Goal: Transaction & Acquisition: Purchase product/service

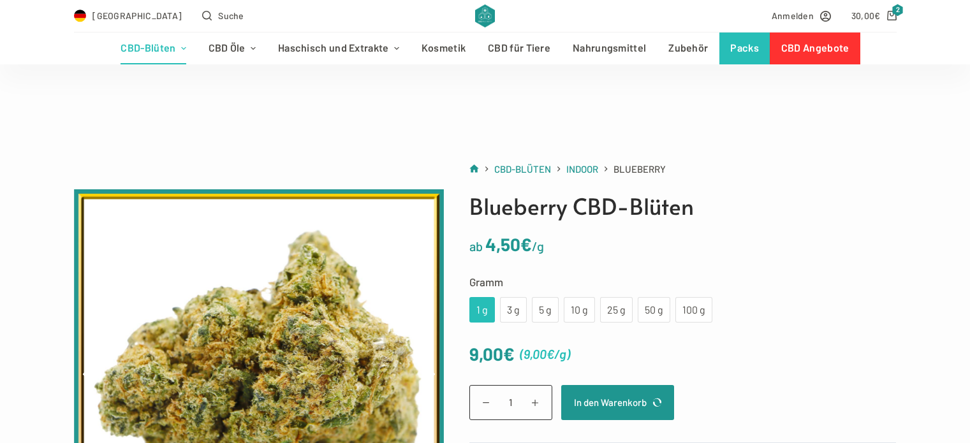
scroll to position [128, 0]
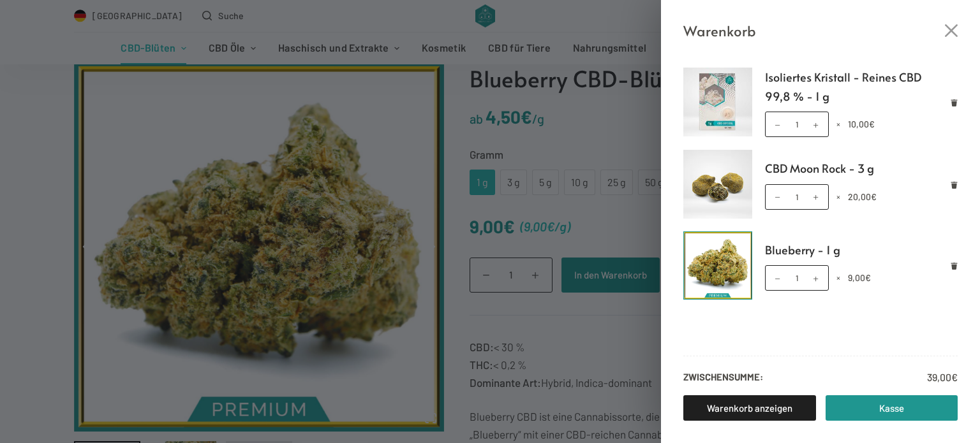
click at [950, 32] on icon "Close cart drawer" at bounding box center [951, 30] width 13 height 13
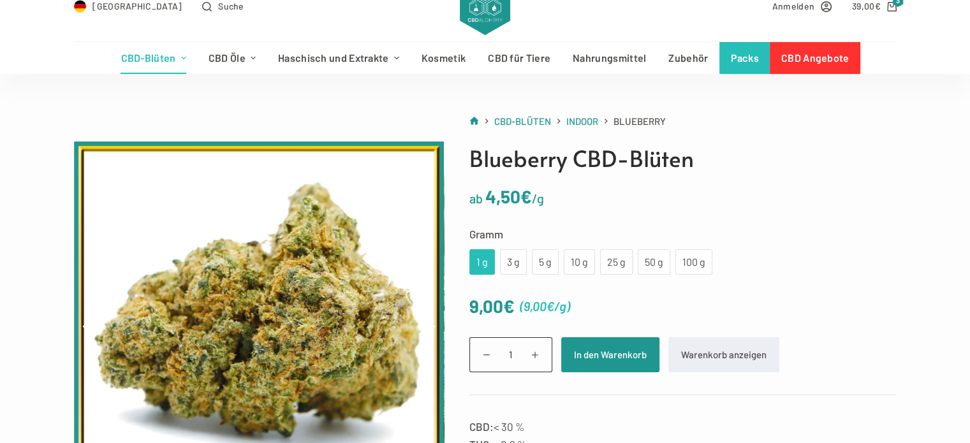
scroll to position [0, 0]
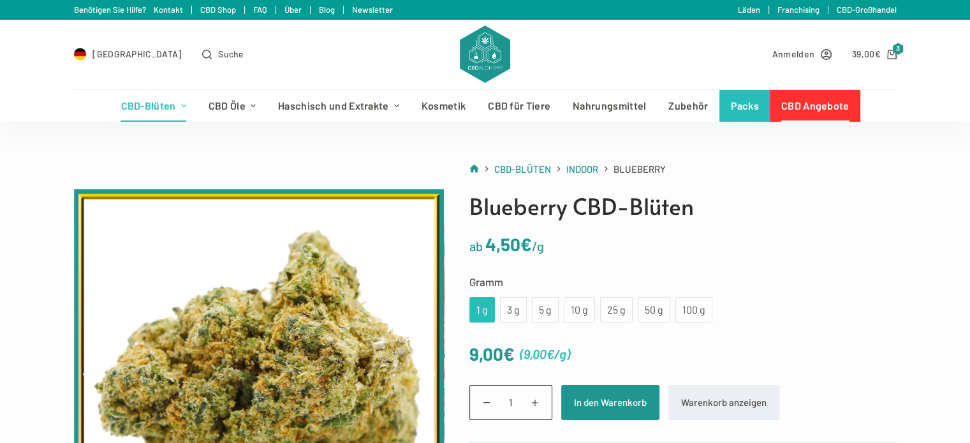
click at [799, 105] on link "CBD Angebote" at bounding box center [815, 106] width 91 height 32
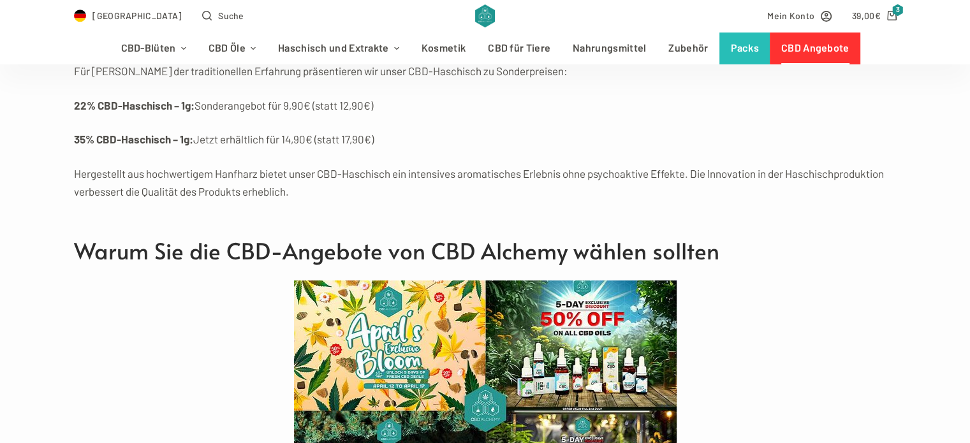
scroll to position [4720, 0]
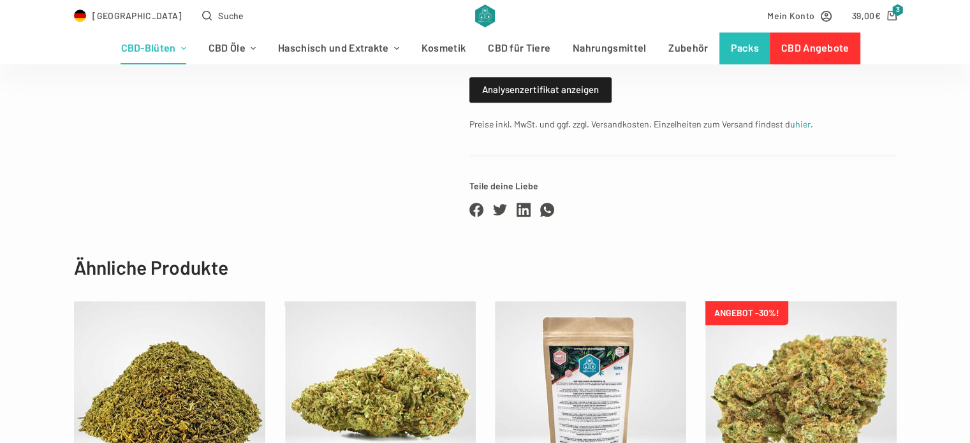
scroll to position [765, 0]
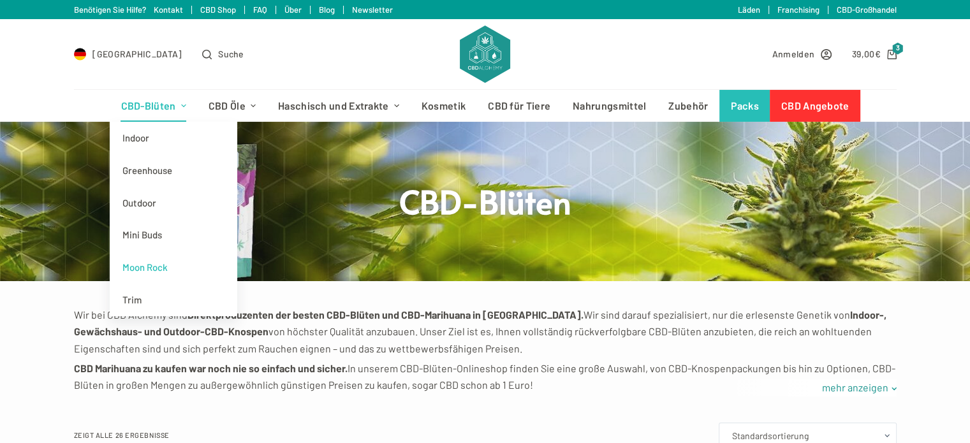
click at [156, 267] on link "Moon Rock" at bounding box center [174, 267] width 128 height 33
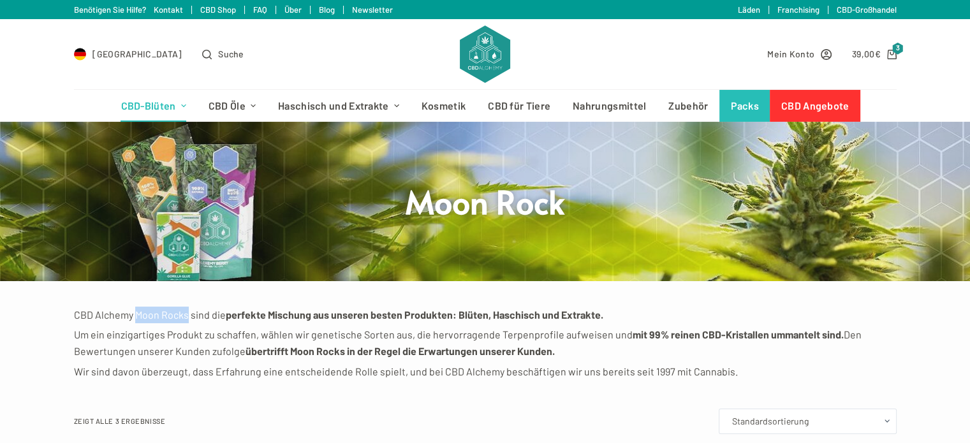
drag, startPoint x: 188, startPoint y: 309, endPoint x: 133, endPoint y: 313, distance: 54.4
click at [133, 313] on p "CBD Alchemy Moon Rocks sind die perfekte Mischung aus unseren besten Produkten:…" at bounding box center [485, 315] width 823 height 17
copy p "Moon Rocks"
click at [894, 55] on icon "Shopping cart" at bounding box center [892, 55] width 10 height 10
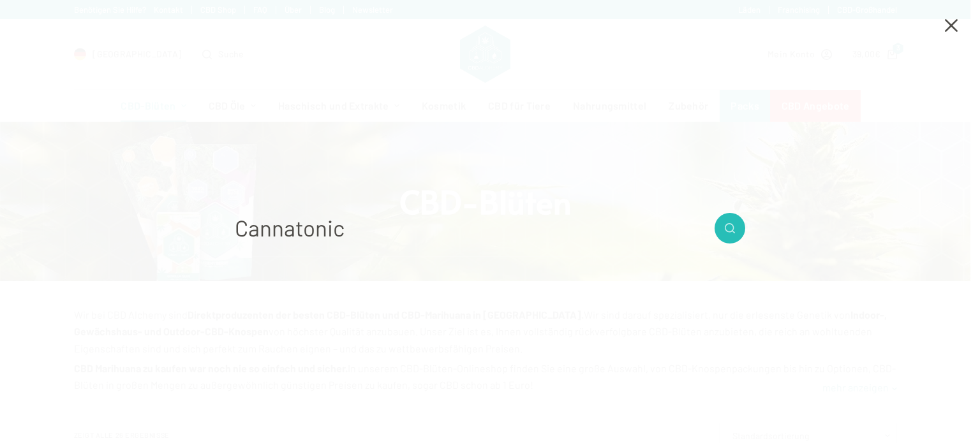
type input "Cannatonic"
click at [714, 213] on button "Such-Button" at bounding box center [729, 228] width 31 height 31
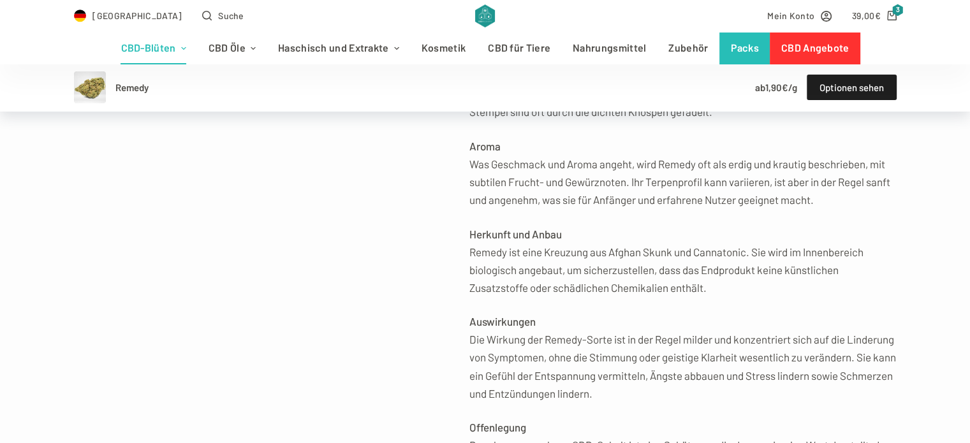
scroll to position [765, 0]
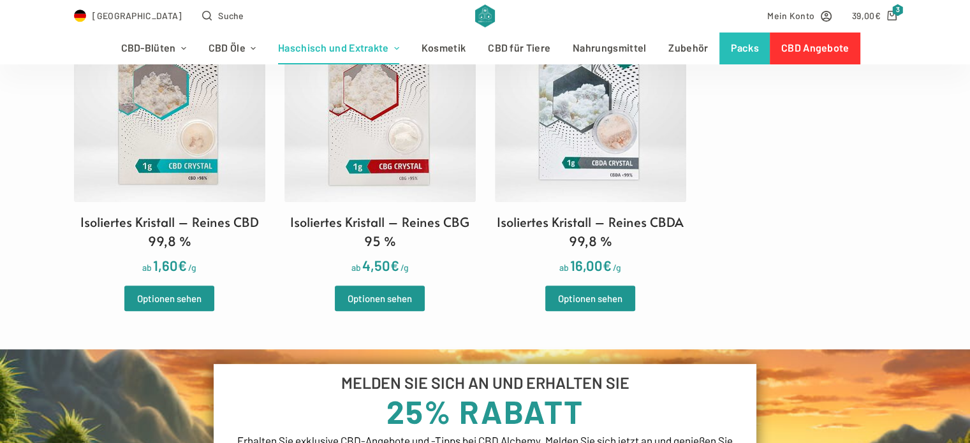
scroll to position [638, 0]
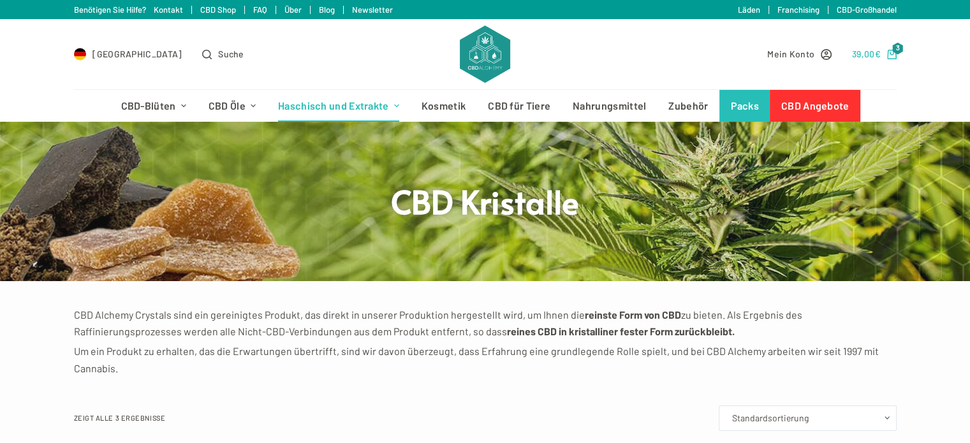
drag, startPoint x: 0, startPoint y: 0, endPoint x: 885, endPoint y: 50, distance: 886.8
click at [885, 50] on link "39,00 € 3" at bounding box center [874, 54] width 45 height 15
